Goal: Task Accomplishment & Management: Manage account settings

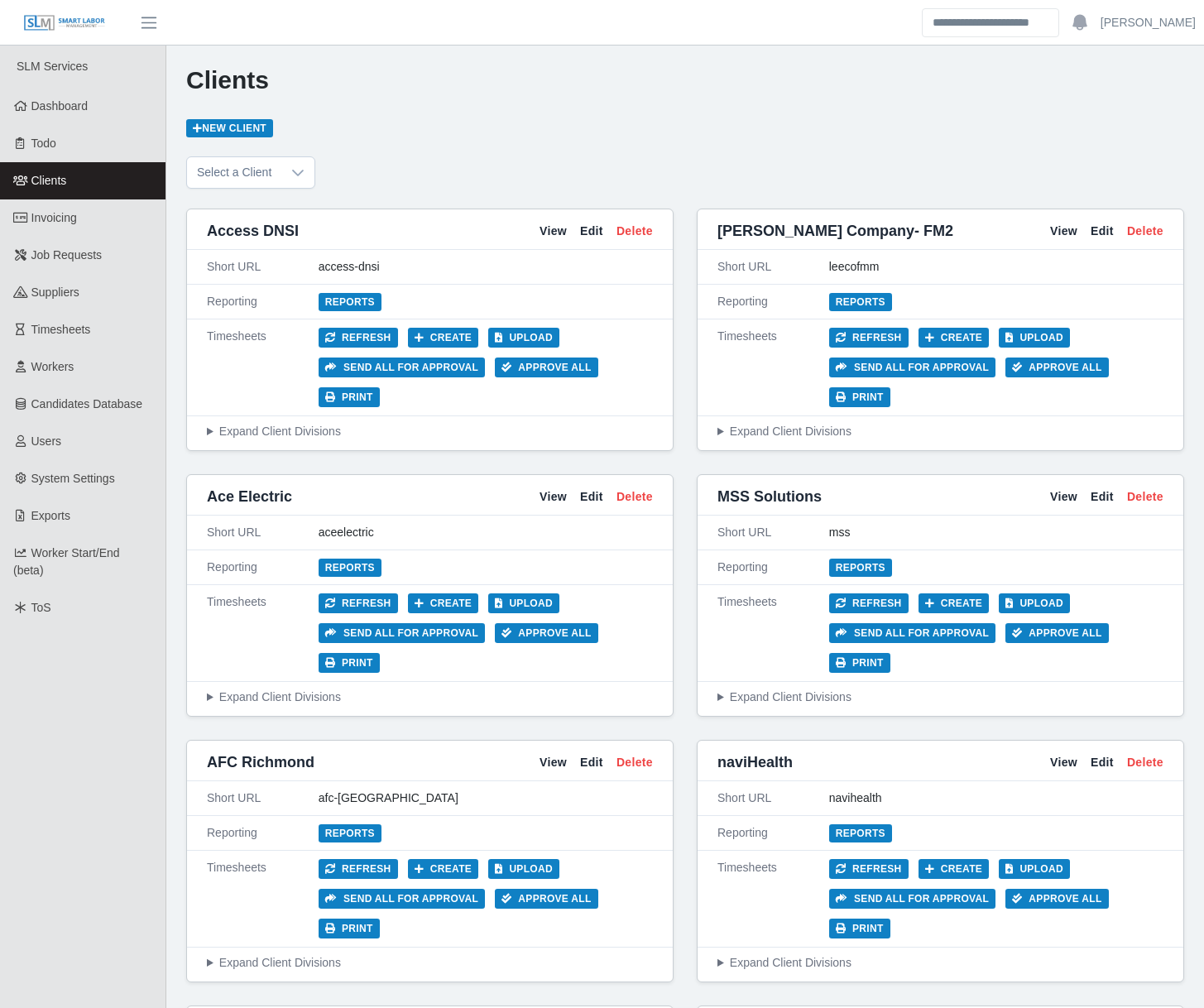
click at [100, 173] on link "Clients" at bounding box center [83, 181] width 166 height 38
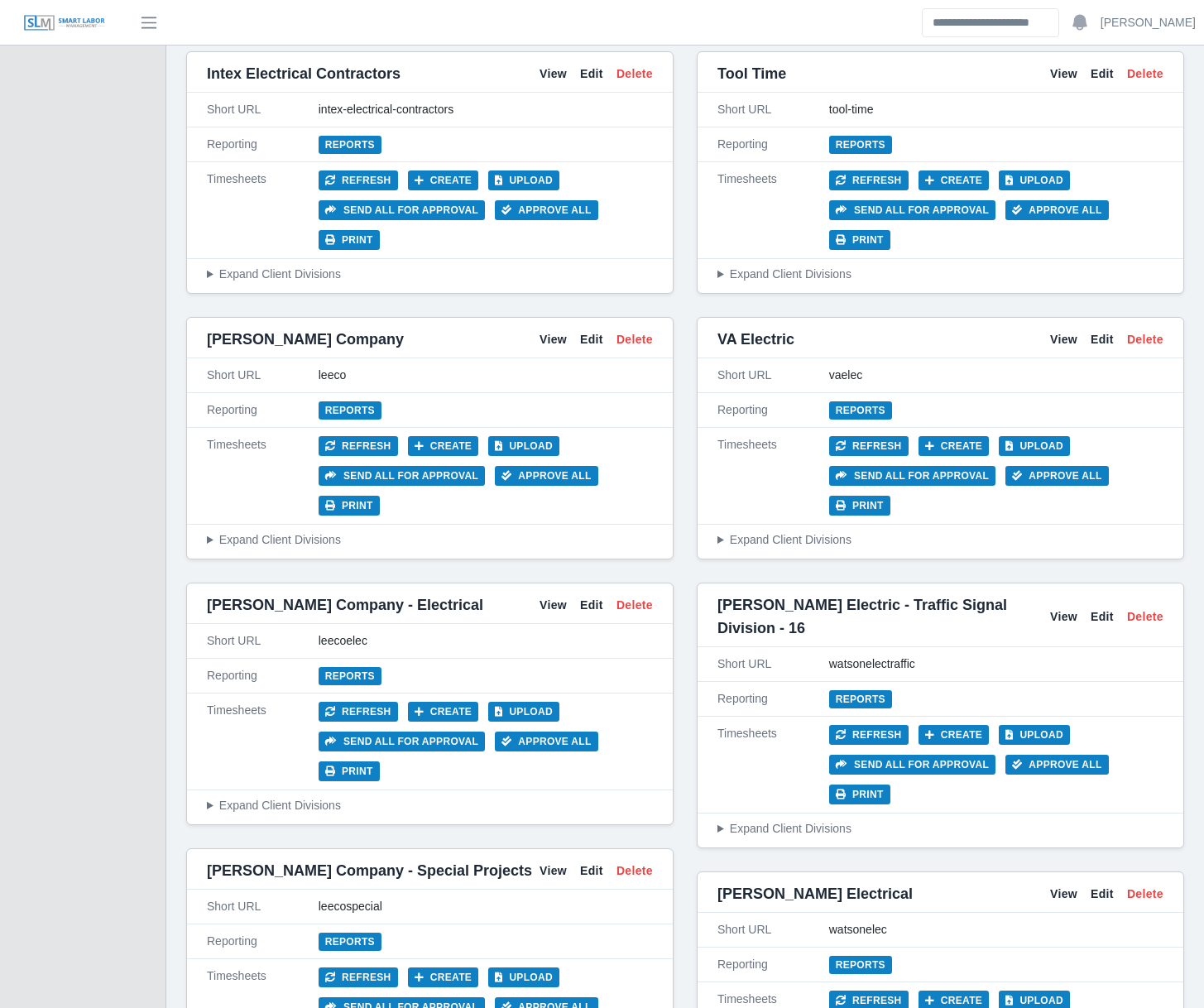
scroll to position [7328, 0]
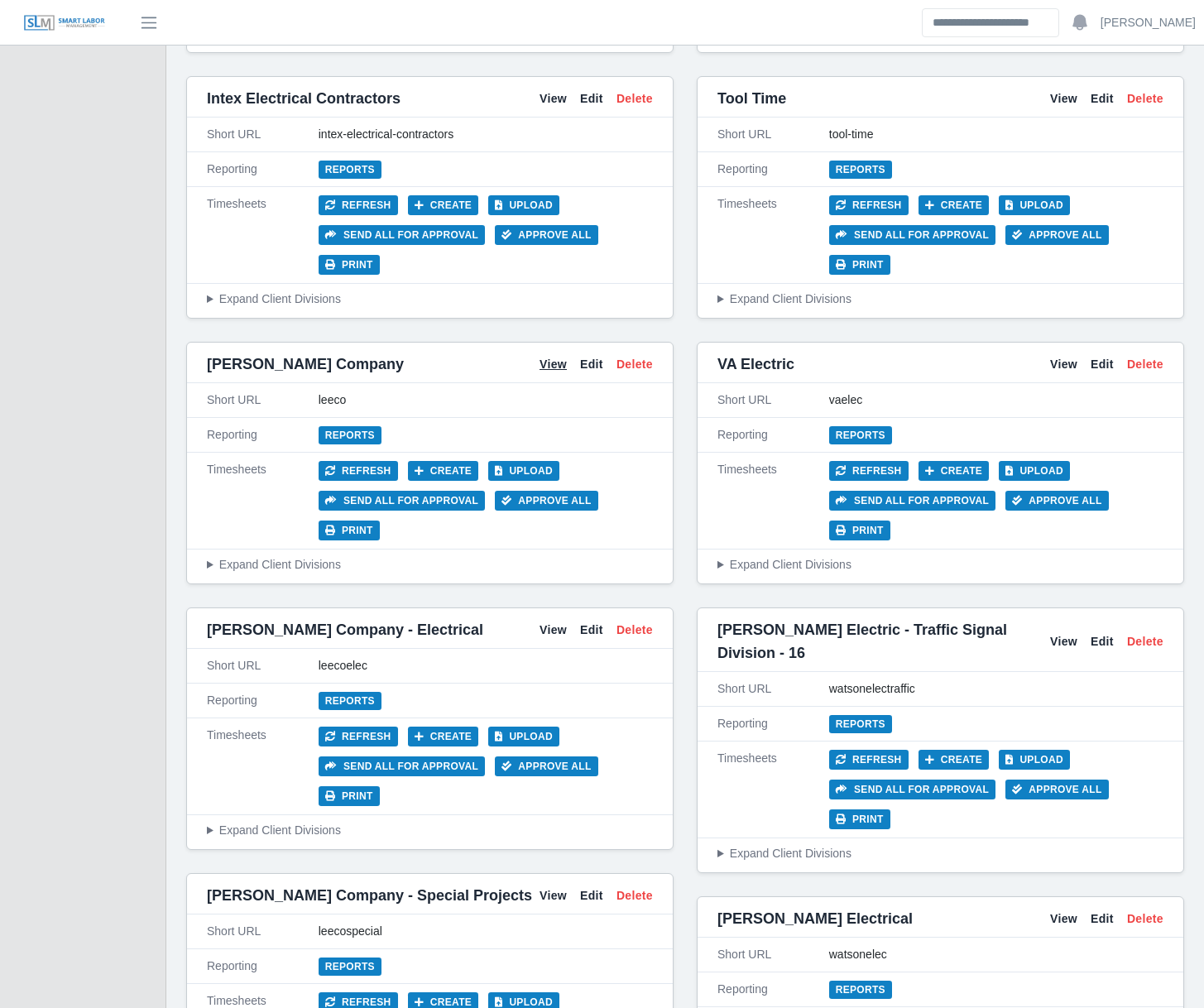
click at [554, 356] on link "View" at bounding box center [553, 365] width 27 height 17
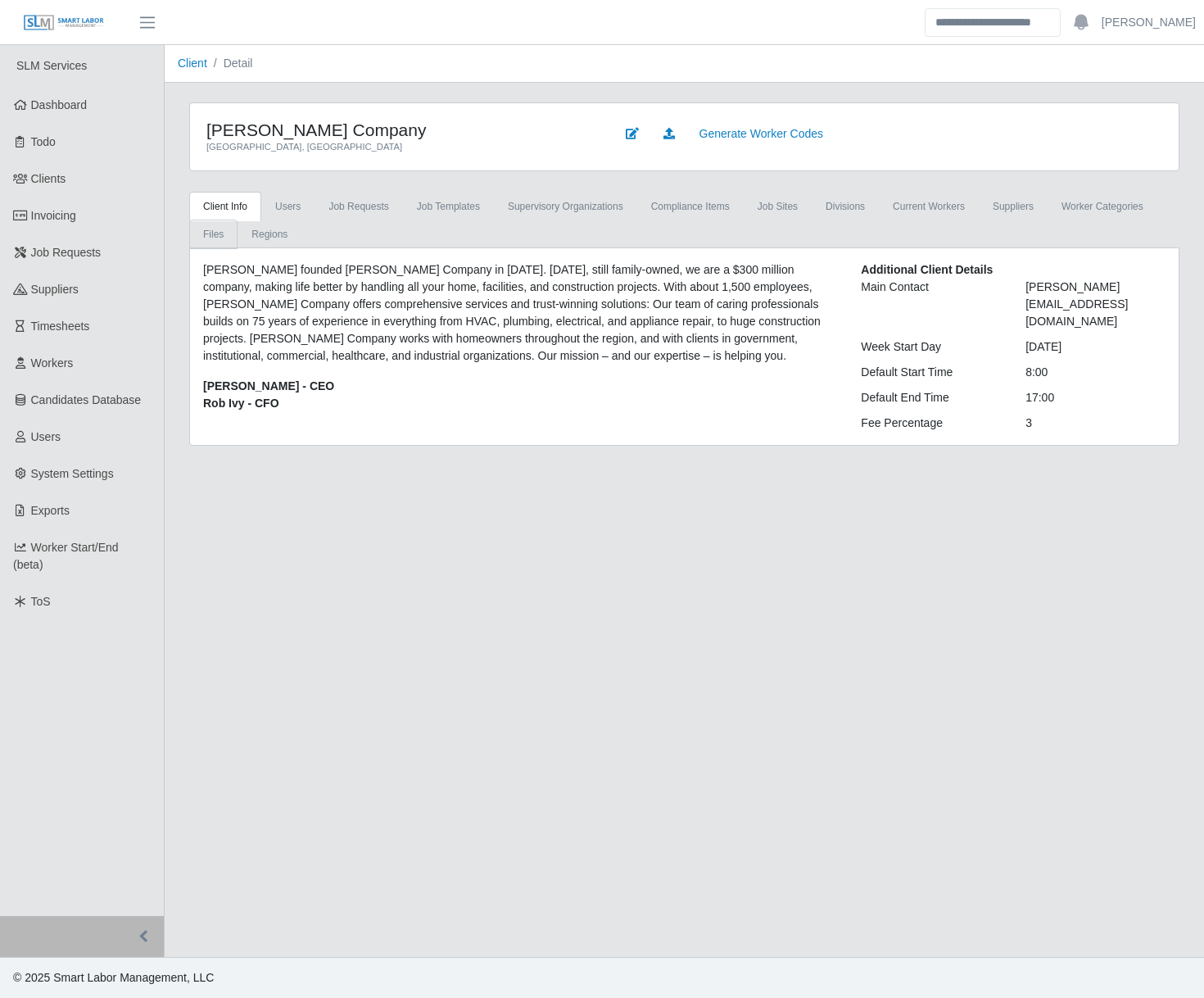
click at [207, 232] on link "Files" at bounding box center [214, 234] width 48 height 30
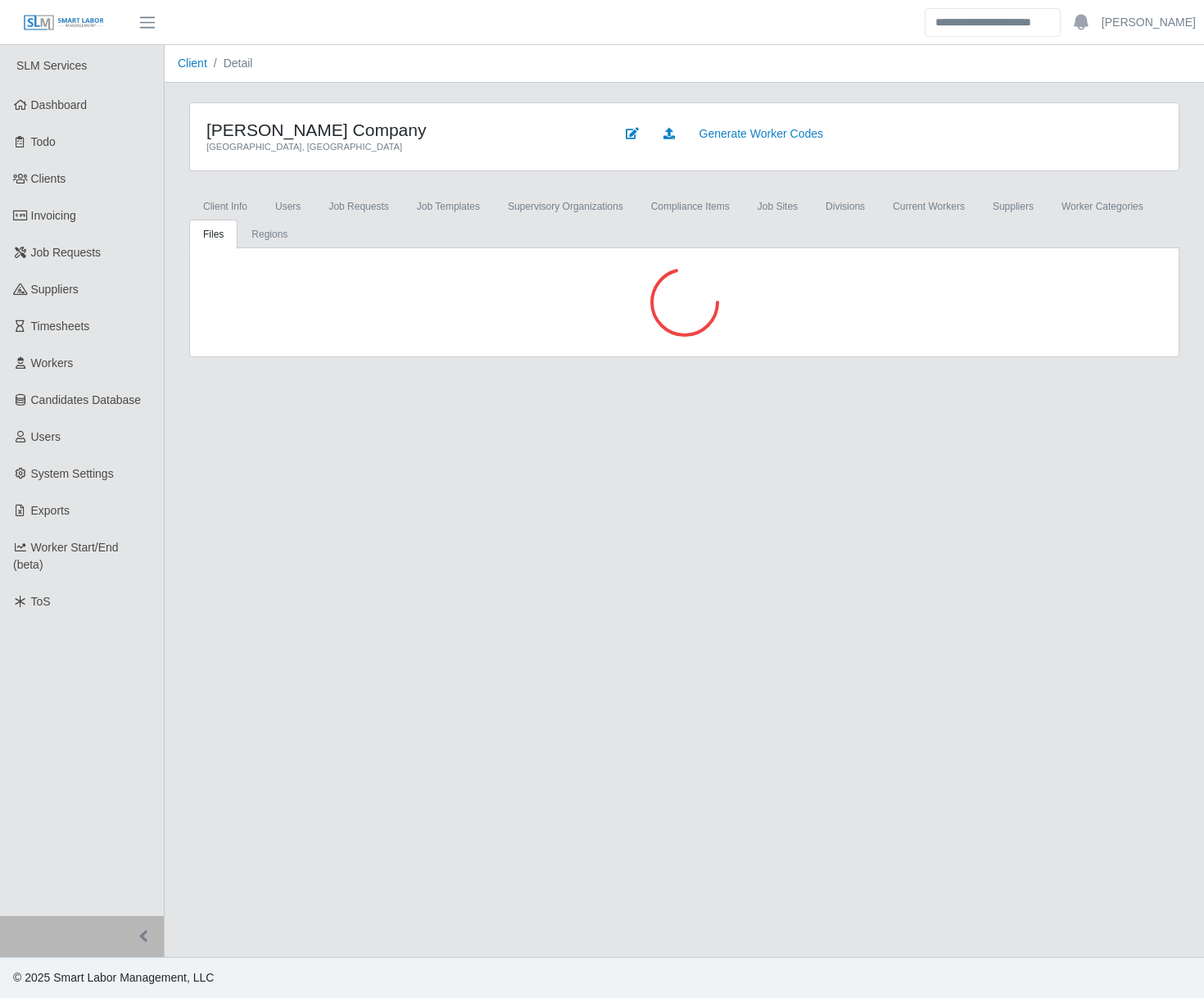
click at [172, 319] on div "Lee Company Franklin, TN Generate Worker Codes Client Info Users Job Requests J…" at bounding box center [685, 229] width 1040 height 255
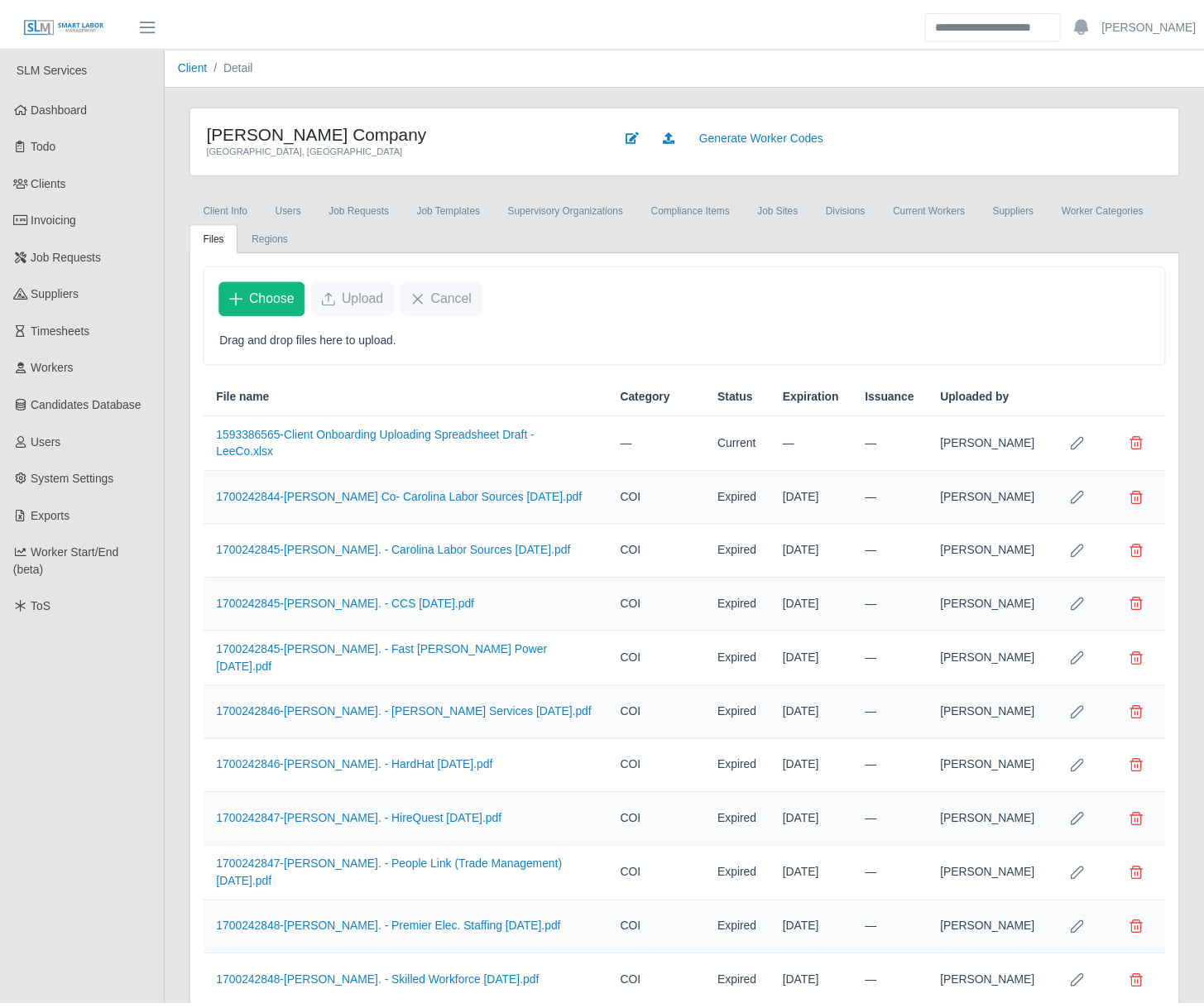
scroll to position [4542, 0]
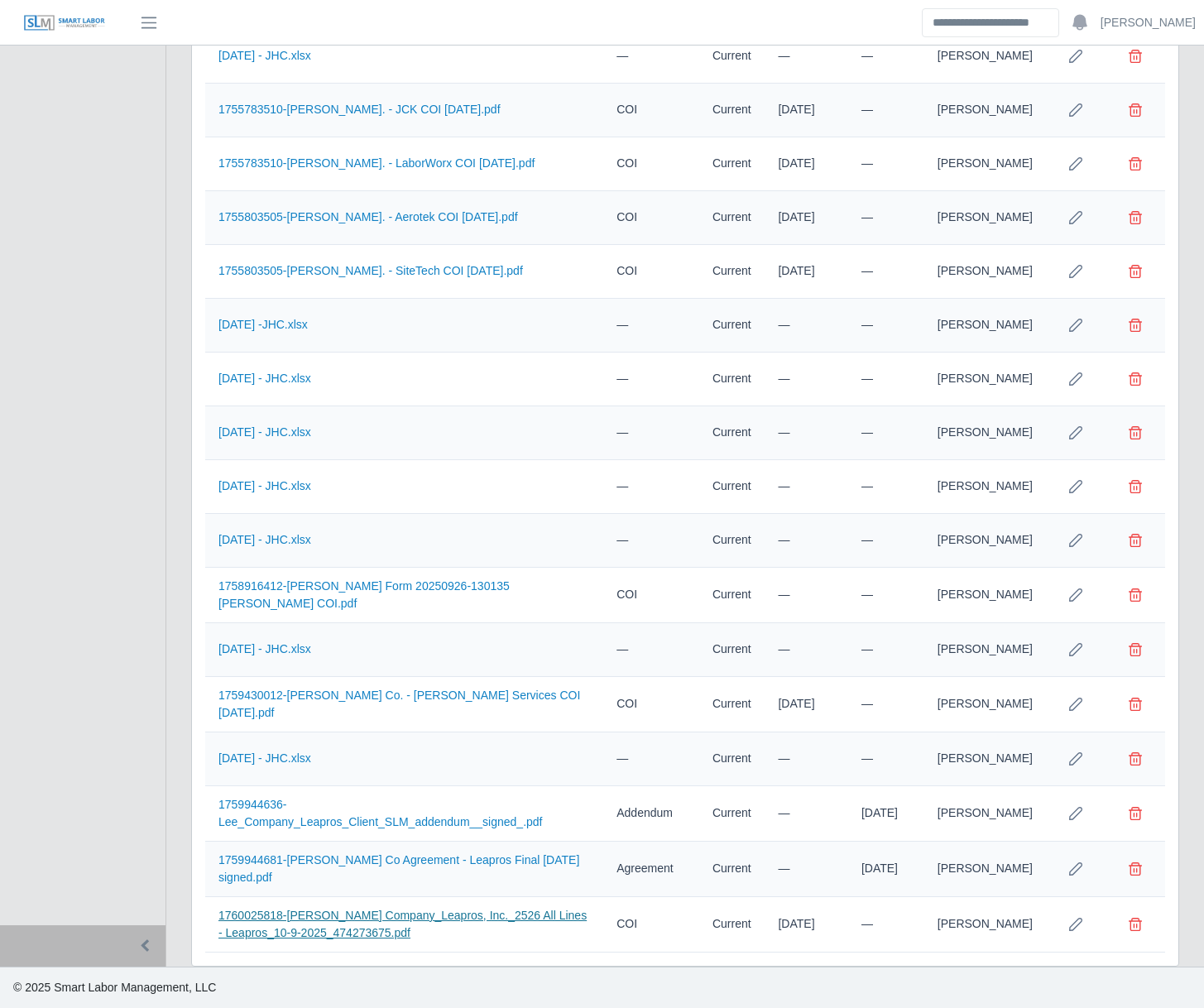
click at [302, 919] on link "1760025818-Lee Company_Leapros, Inc._2526 All Lines - Leapros_10-9-2025_4742736…" at bounding box center [402, 924] width 368 height 31
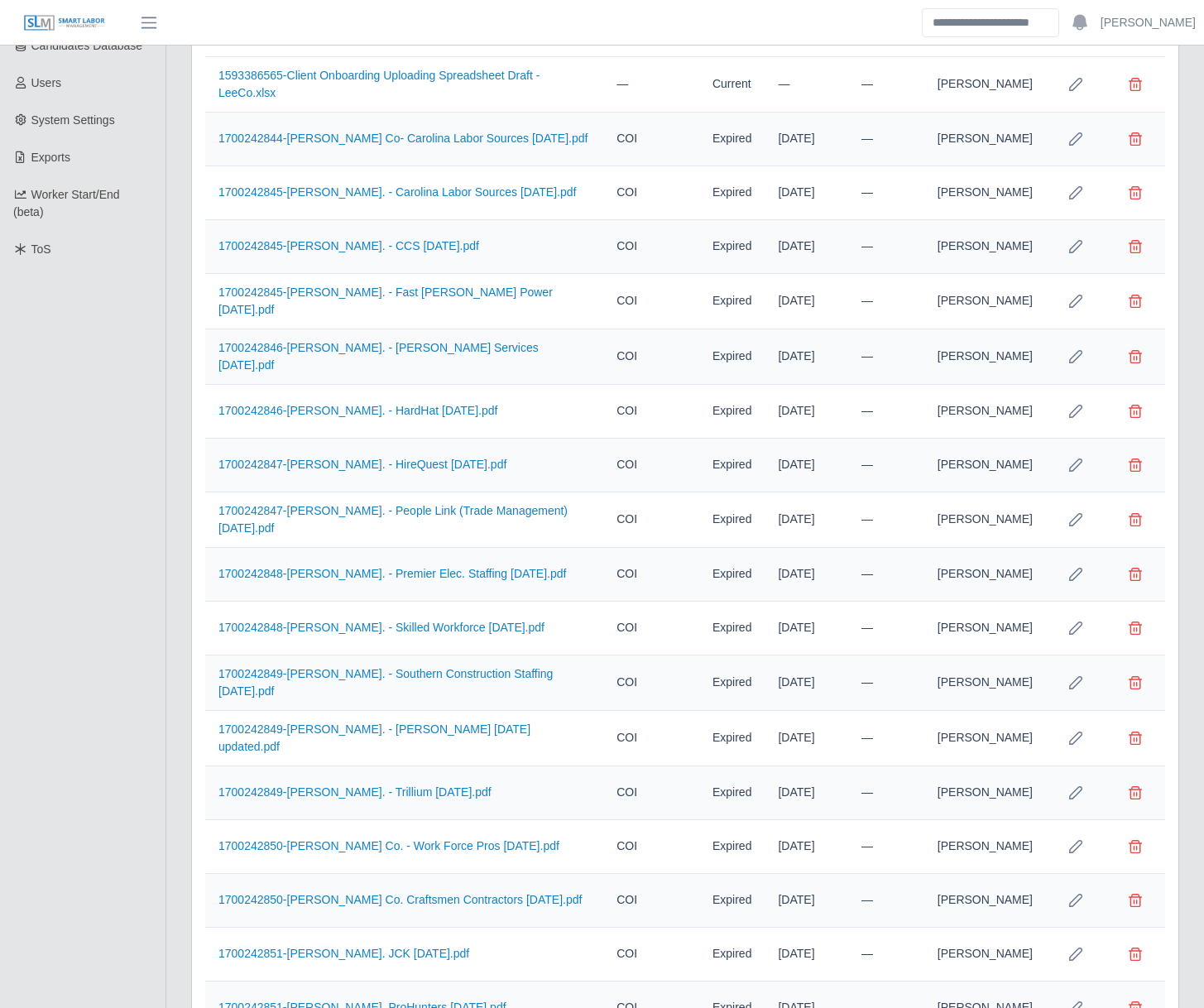
scroll to position [0, 0]
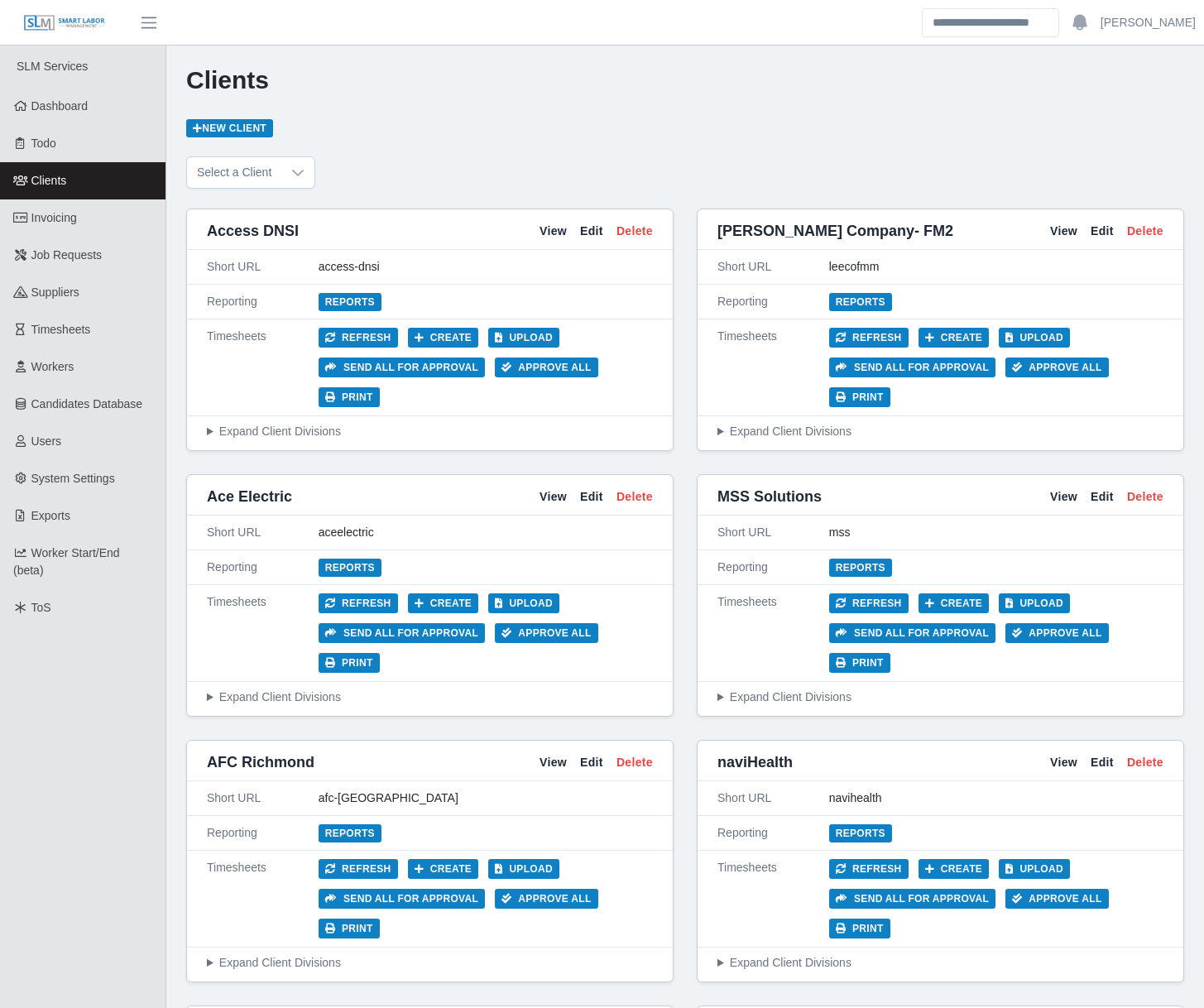
scroll to position [8037, 0]
